Goal: Information Seeking & Learning: Learn about a topic

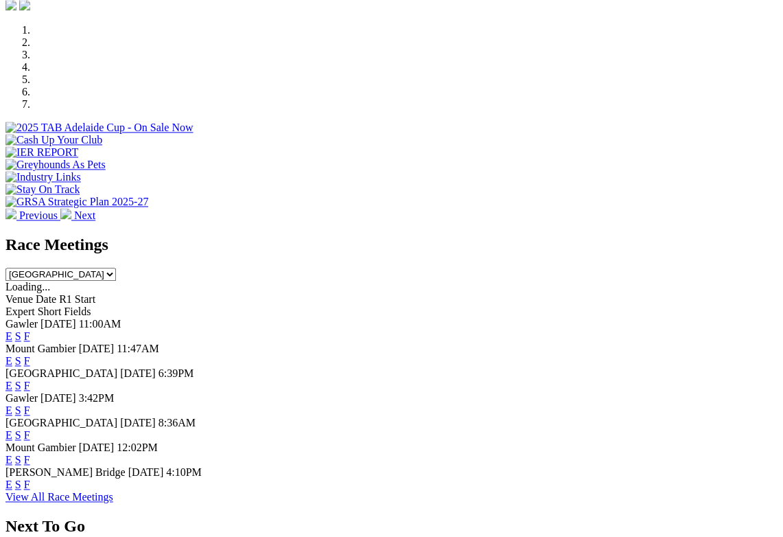
scroll to position [410, 0]
click at [30, 454] on link "F" at bounding box center [27, 460] width 6 height 12
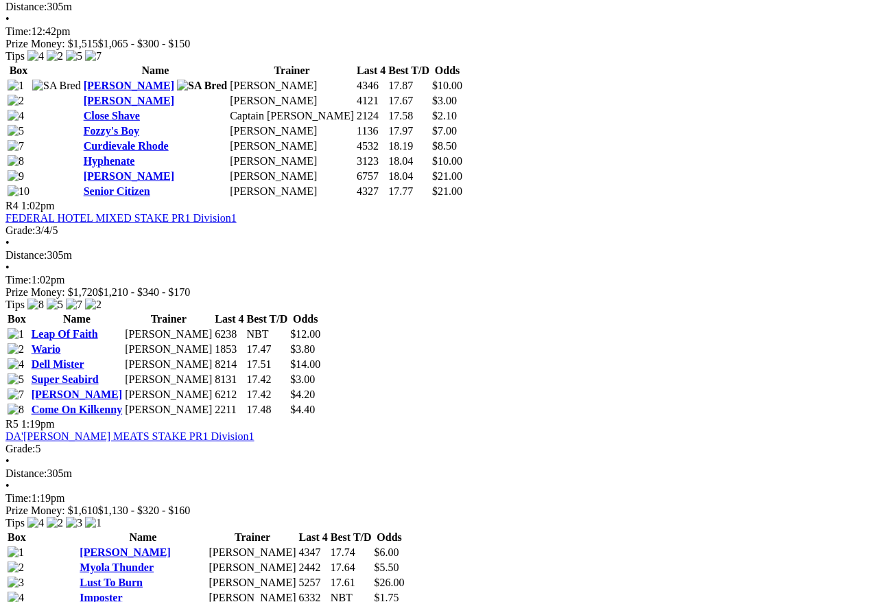
scroll to position [1246, 0]
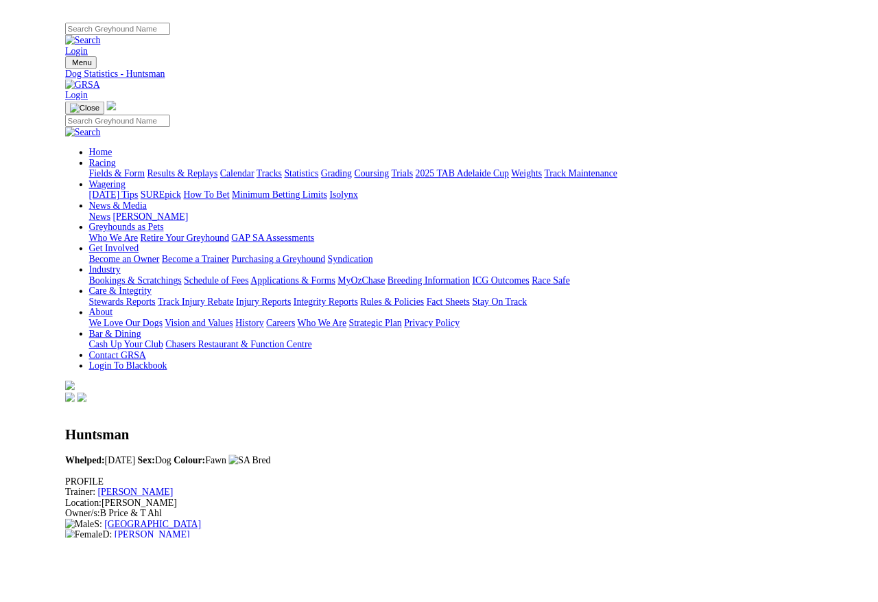
scroll to position [3, 0]
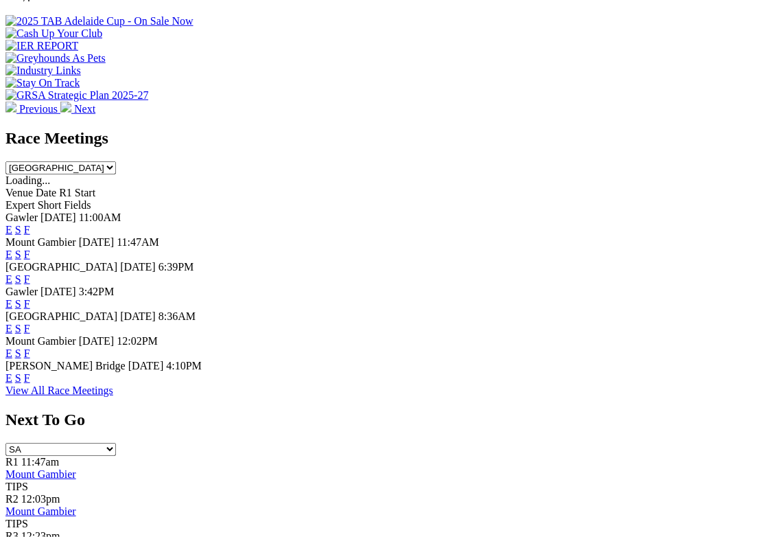
scroll to position [517, 0]
click at [30, 347] on link "F" at bounding box center [27, 353] width 6 height 12
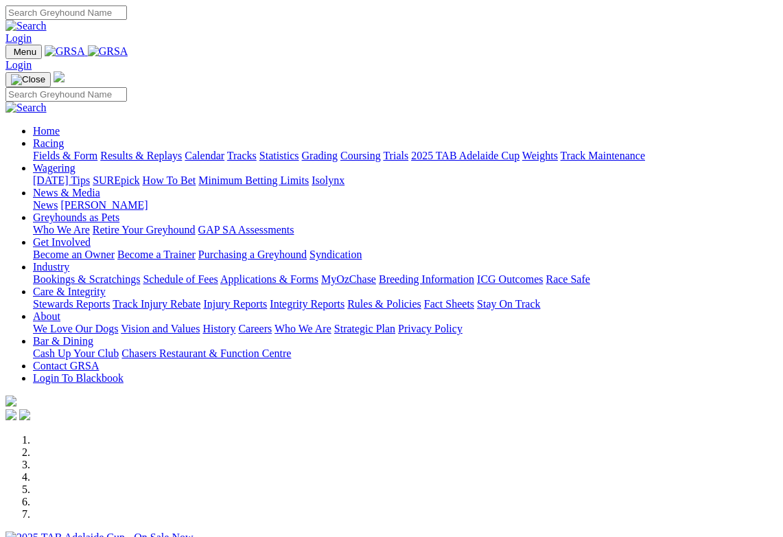
click at [64, 137] on link "Racing" at bounding box center [48, 143] width 31 height 12
click at [224, 150] on link "Calendar" at bounding box center [205, 156] width 40 height 12
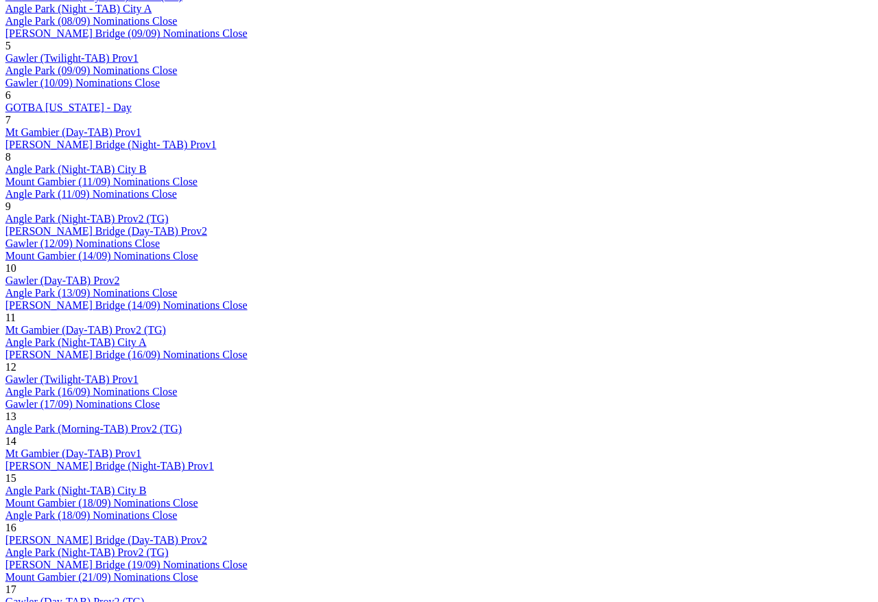
scroll to position [983, 27]
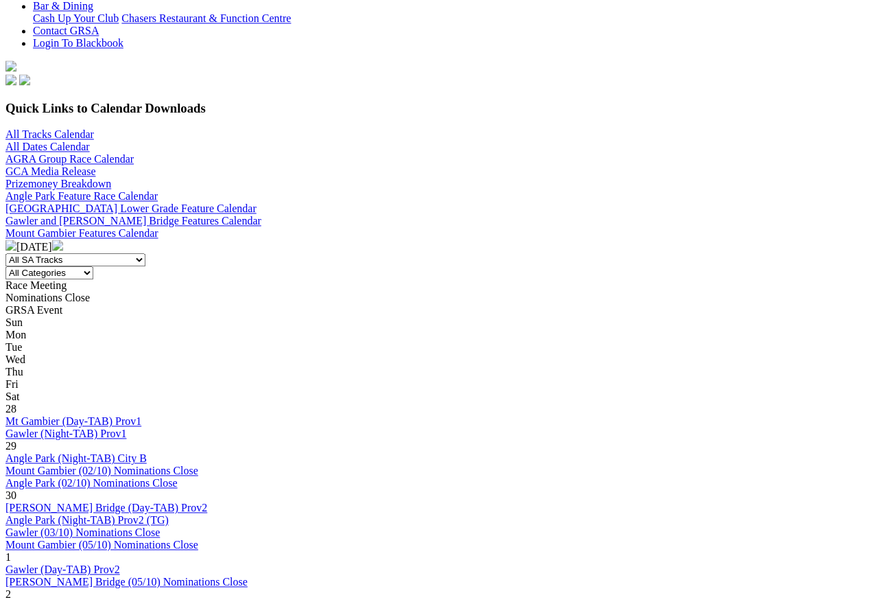
scroll to position [380, 0]
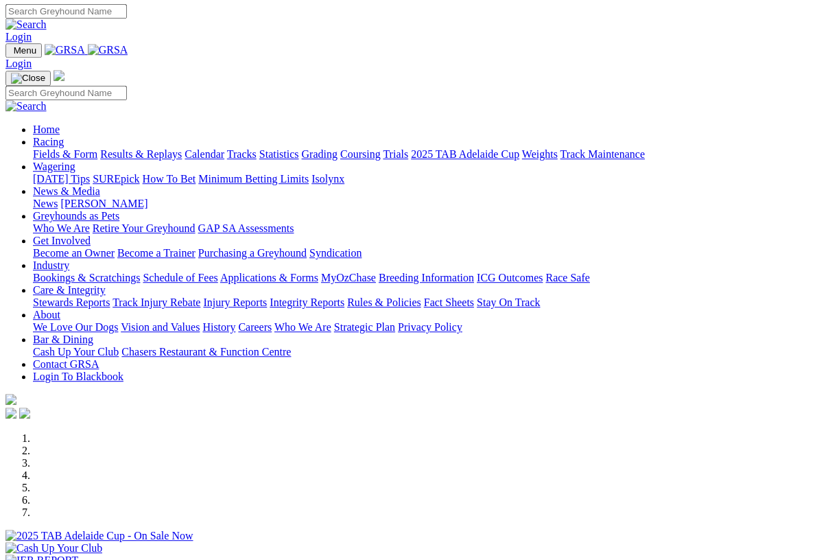
click at [64, 136] on link "Racing" at bounding box center [48, 142] width 31 height 12
click at [224, 148] on link "Calendar" at bounding box center [205, 154] width 40 height 12
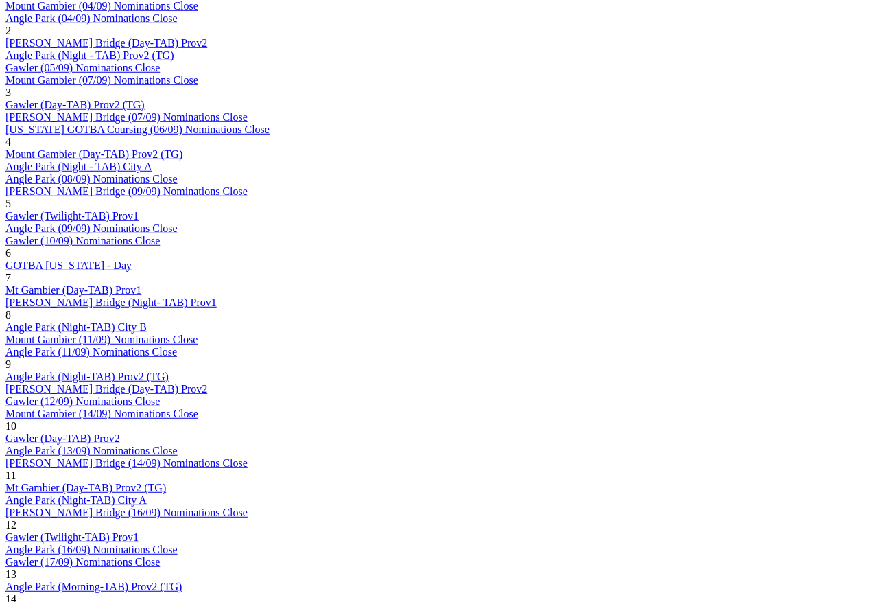
scroll to position [828, 0]
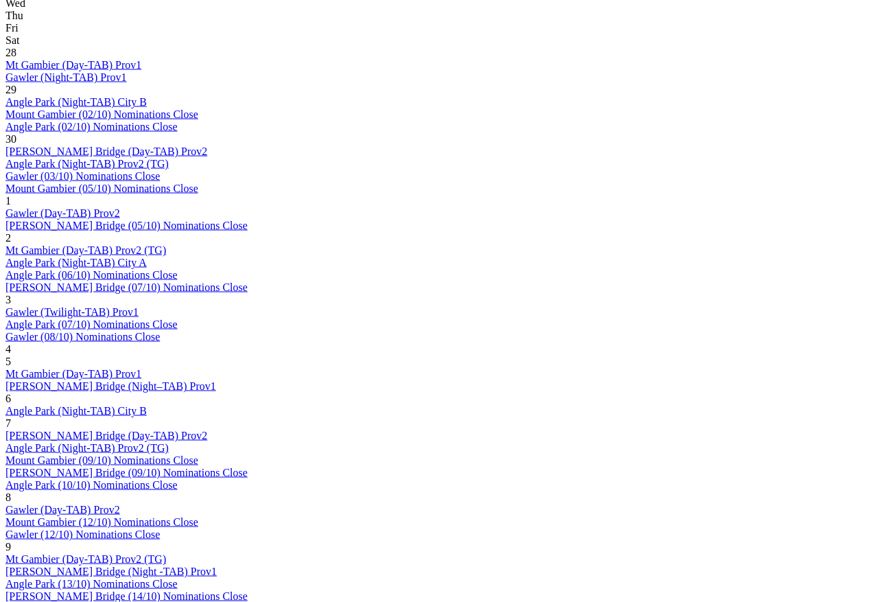
scroll to position [719, 0]
